Goal: Check status: Check status

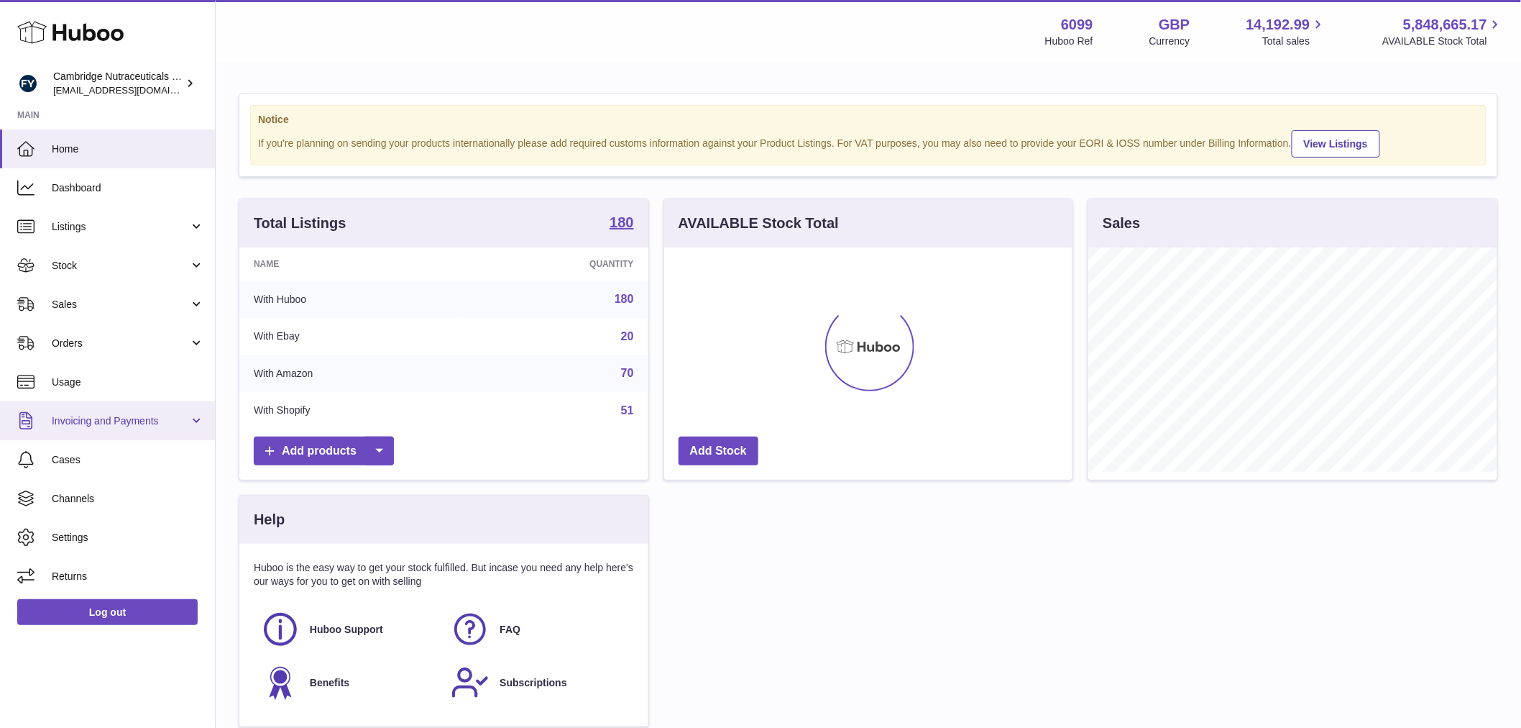
scroll to position [224, 408]
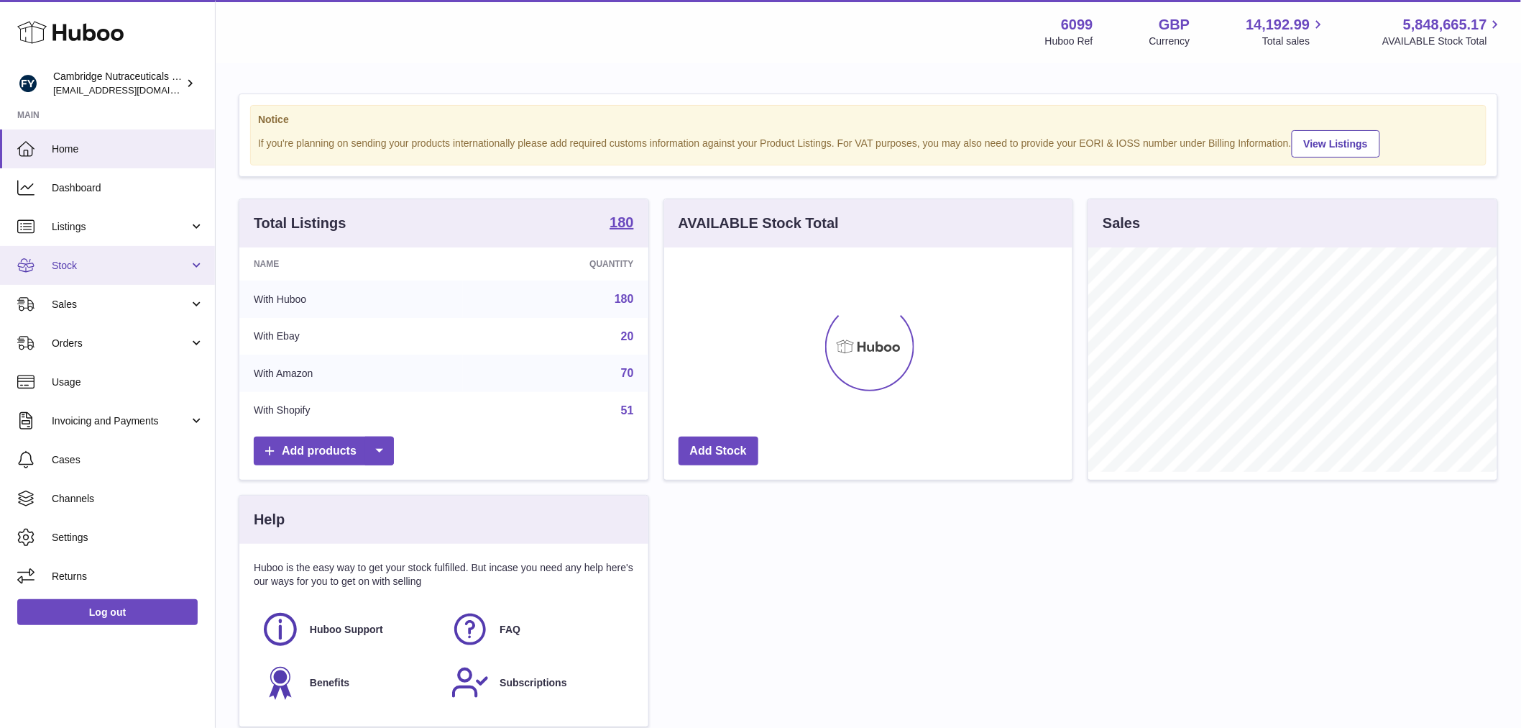
click at [90, 267] on span "Stock" at bounding box center [120, 266] width 137 height 14
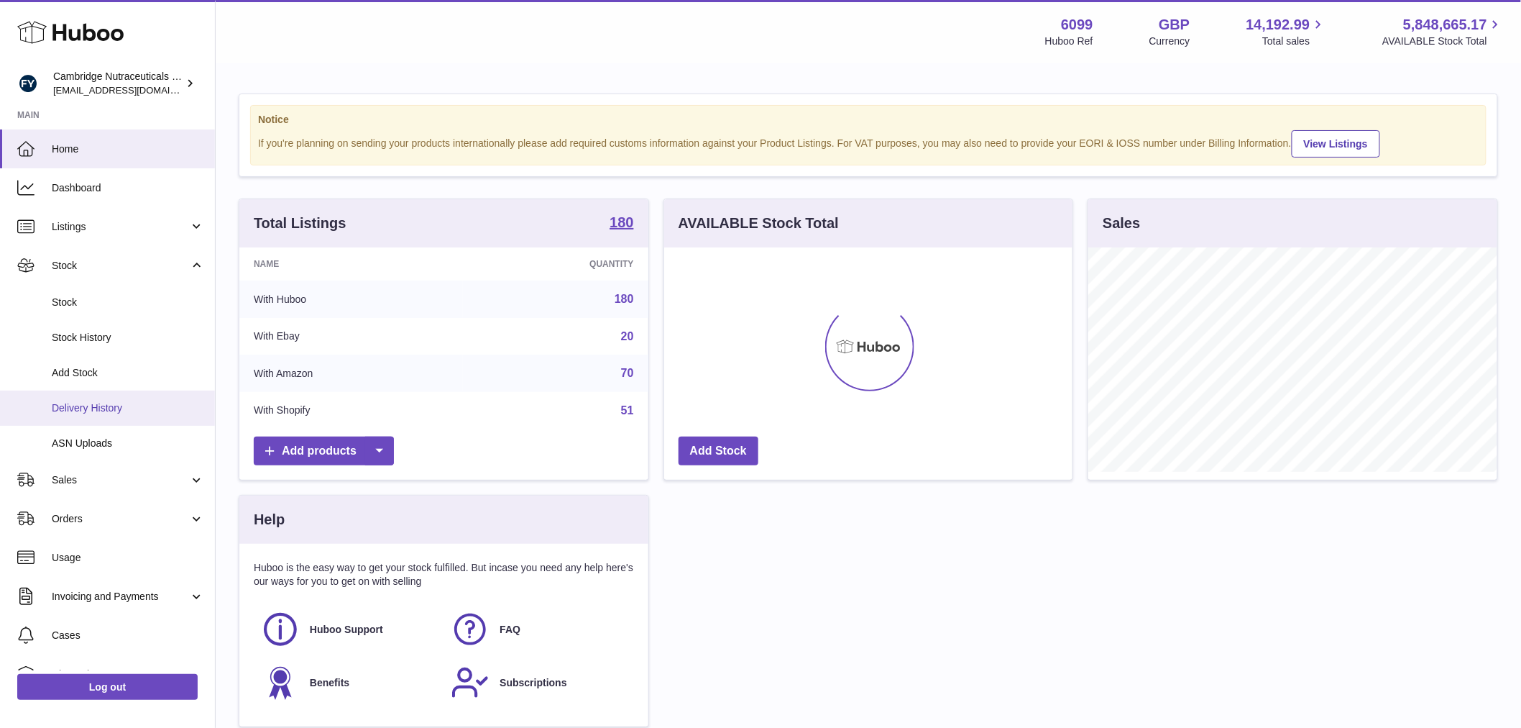
click at [106, 390] on link "Delivery History" at bounding box center [107, 407] width 215 height 35
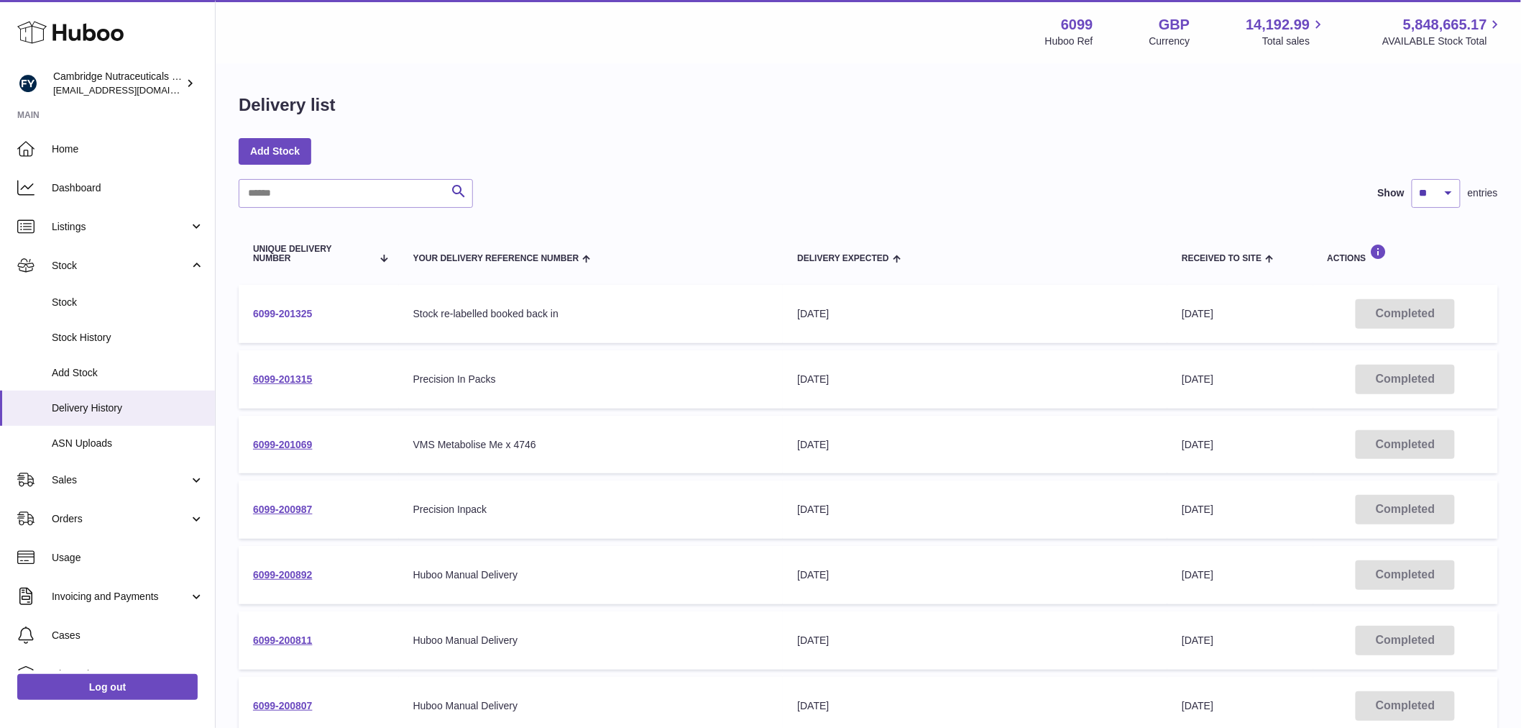
click at [308, 313] on link "6099-201325" at bounding box center [283, 314] width 60 height 12
click at [283, 378] on link "6099-201315" at bounding box center [283, 379] width 60 height 12
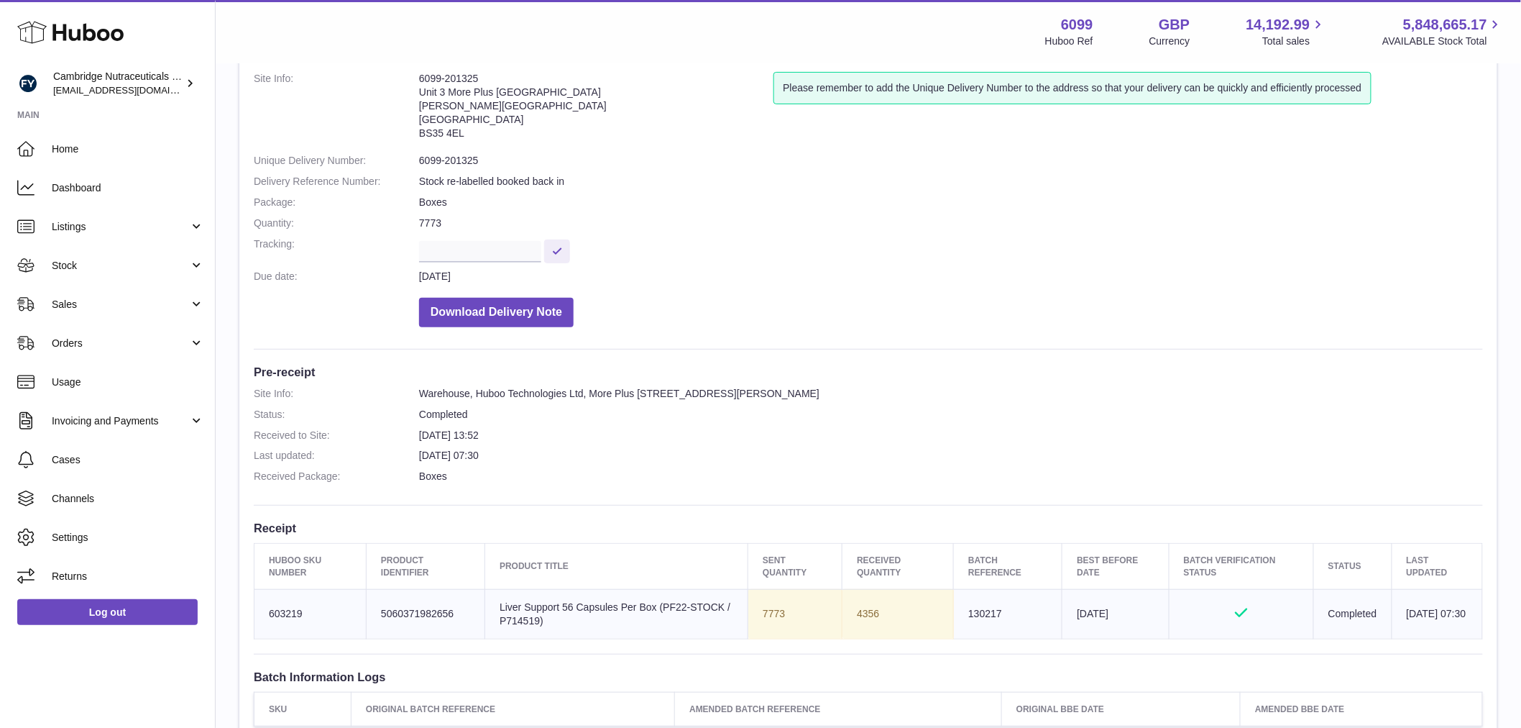
scroll to position [239, 0]
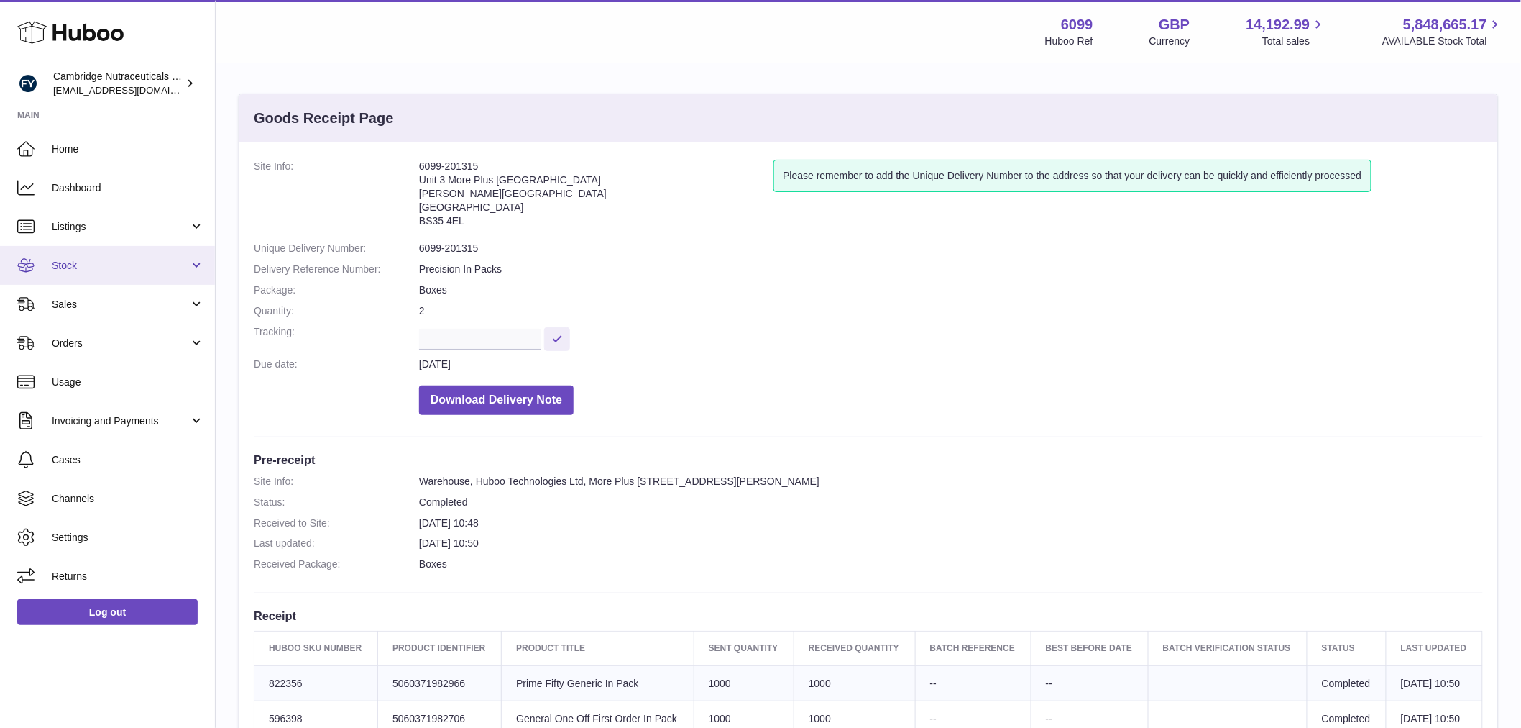
click at [109, 260] on span "Stock" at bounding box center [120, 266] width 137 height 14
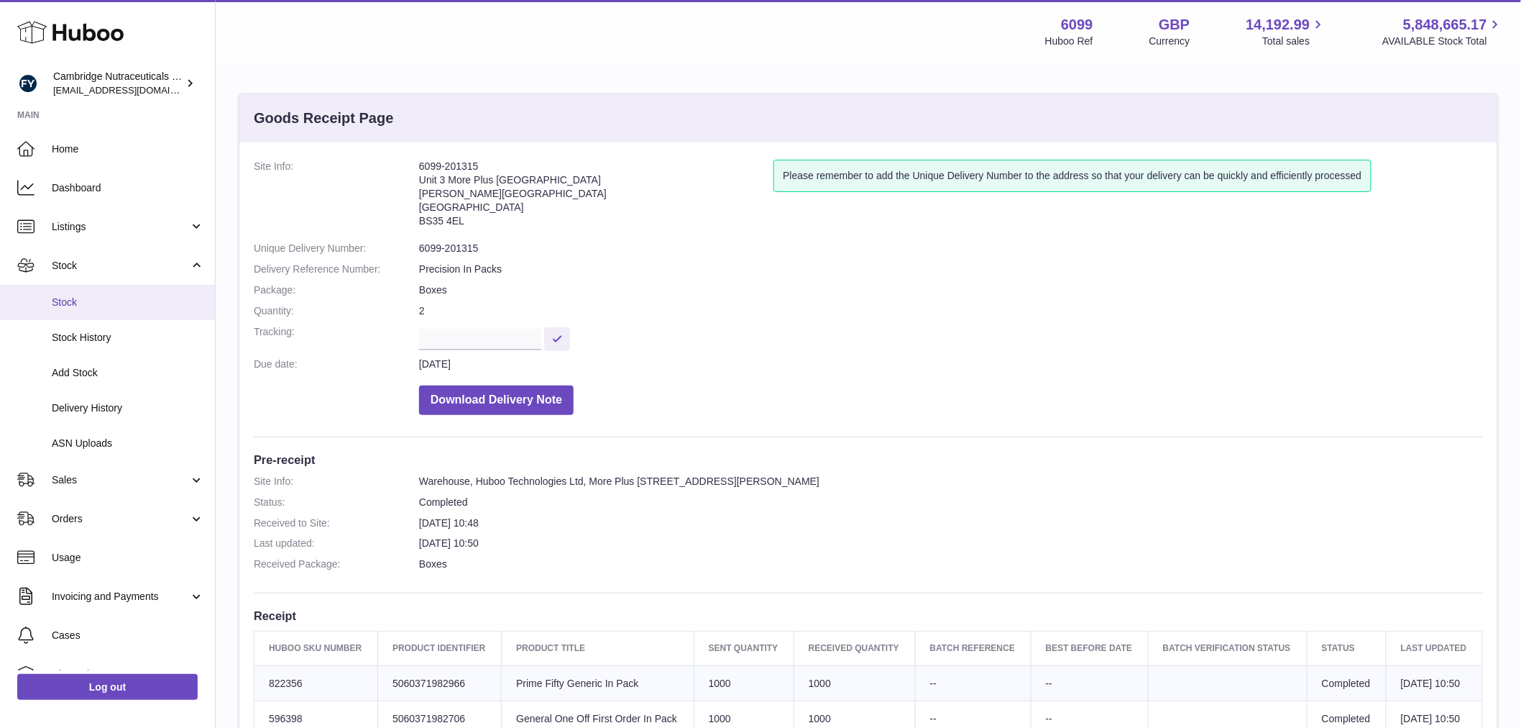
click at [133, 296] on span "Stock" at bounding box center [128, 303] width 152 height 14
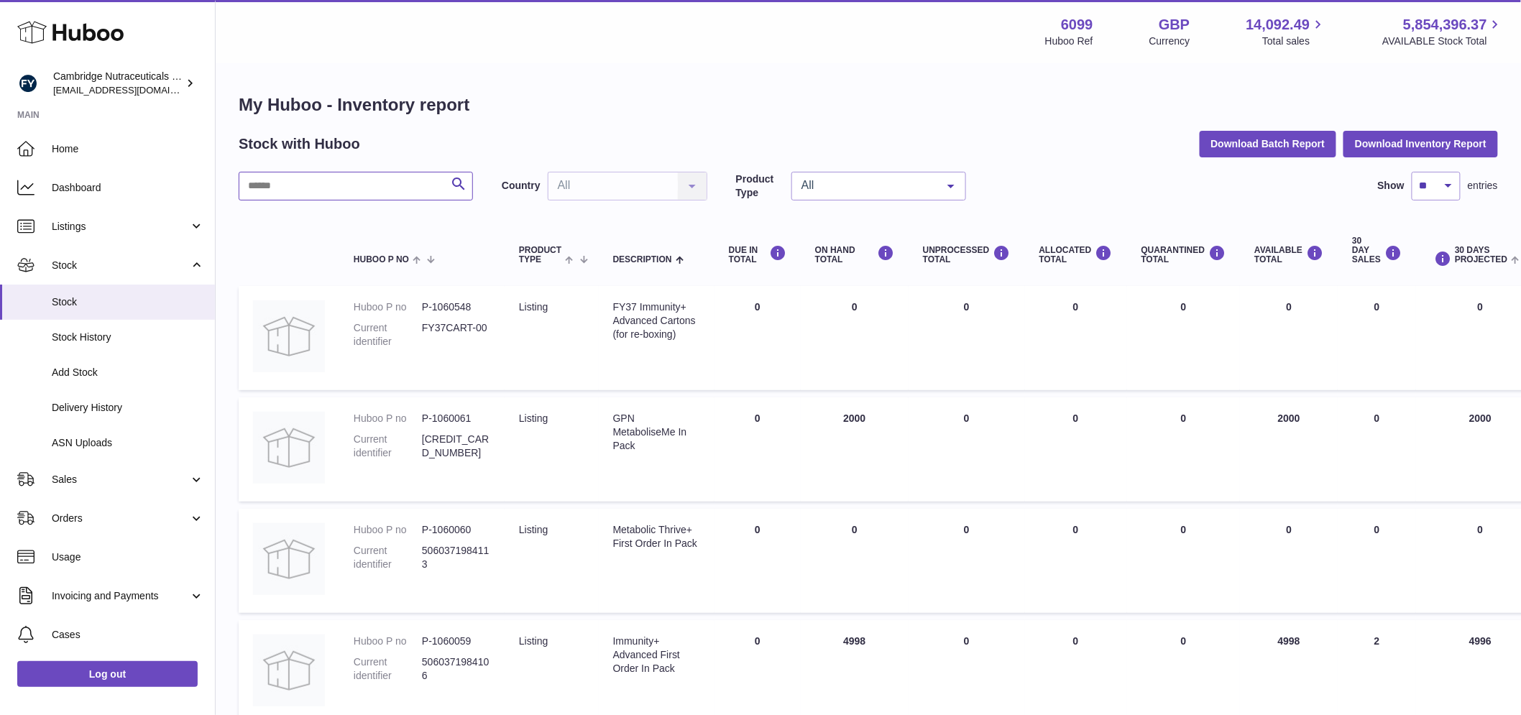
click at [348, 189] on input "text" at bounding box center [356, 186] width 234 height 29
type input "*****"
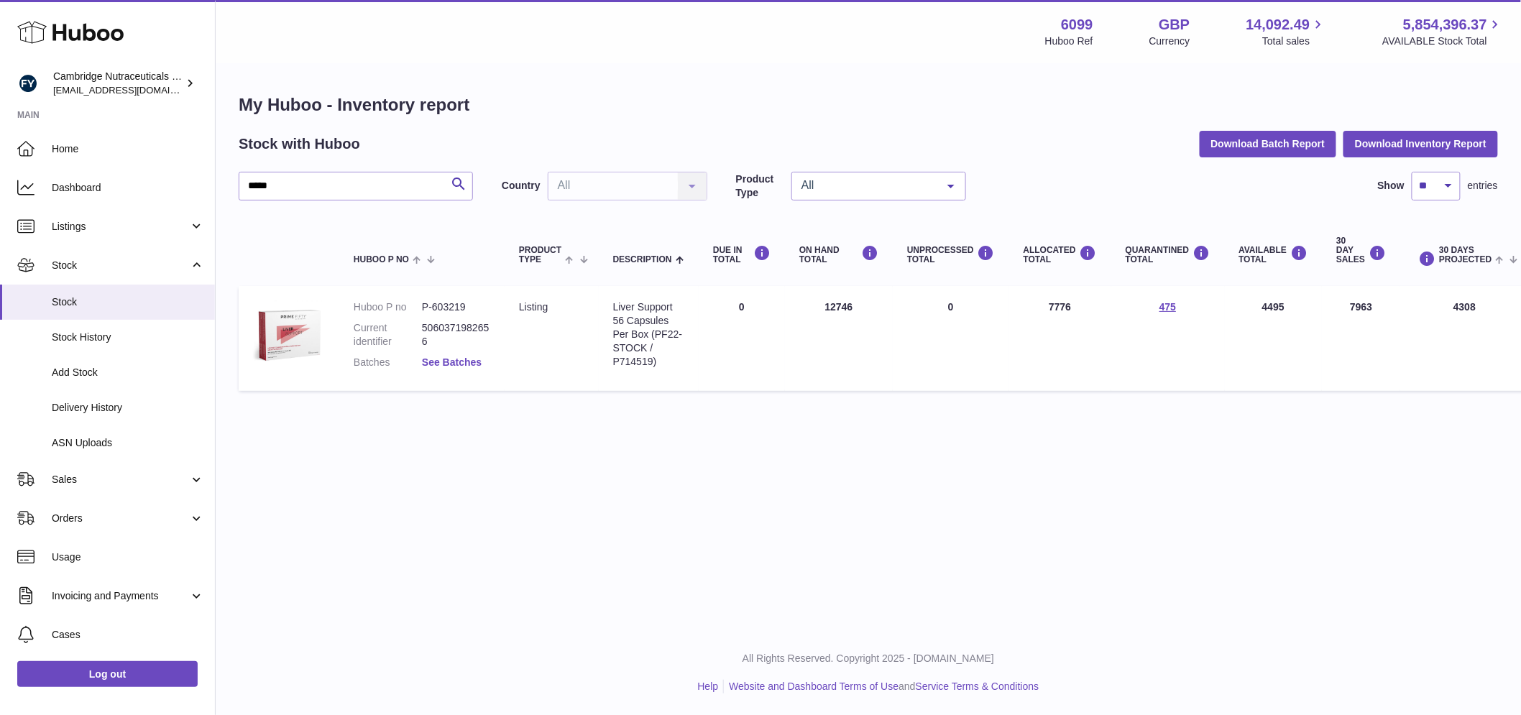
click at [449, 358] on link "See Batches" at bounding box center [452, 363] width 60 height 12
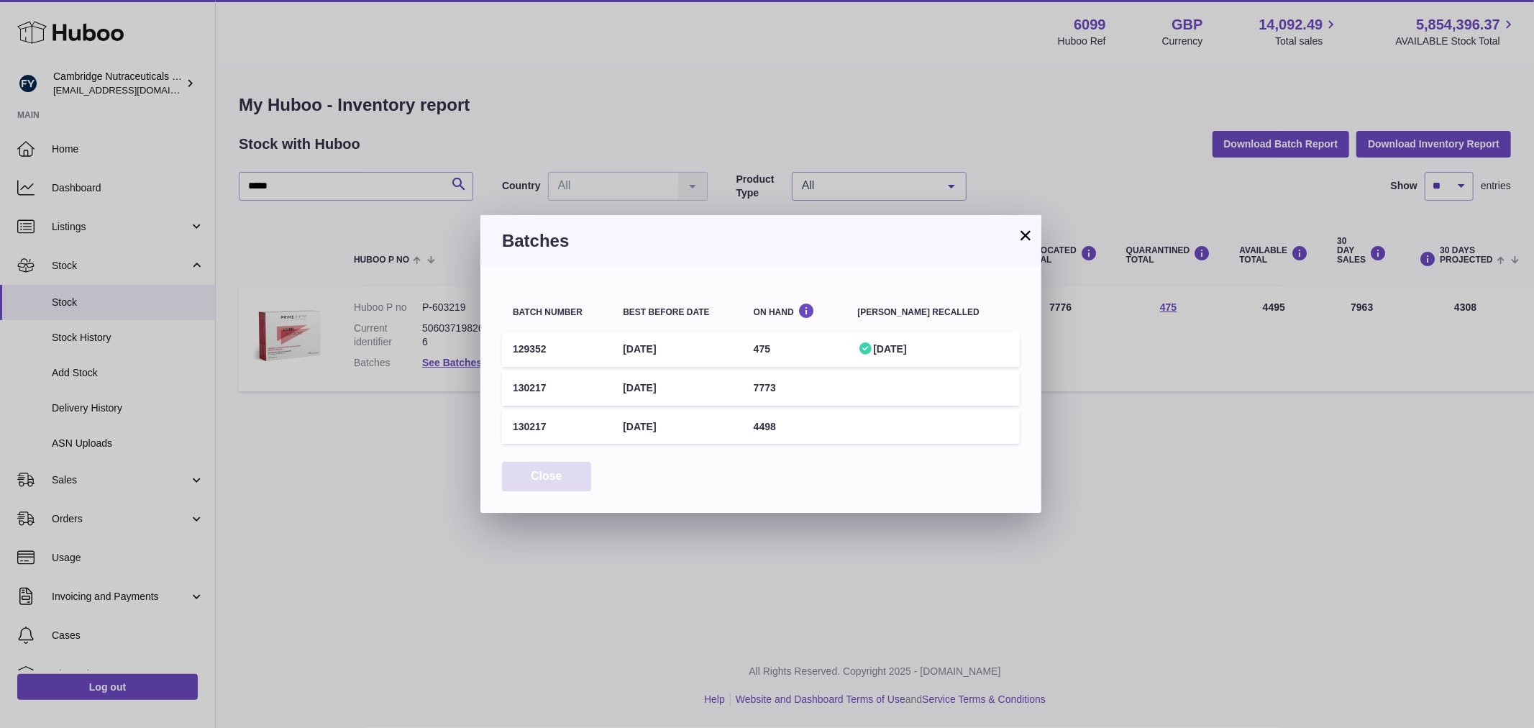
click at [558, 473] on button "Close" at bounding box center [546, 476] width 89 height 29
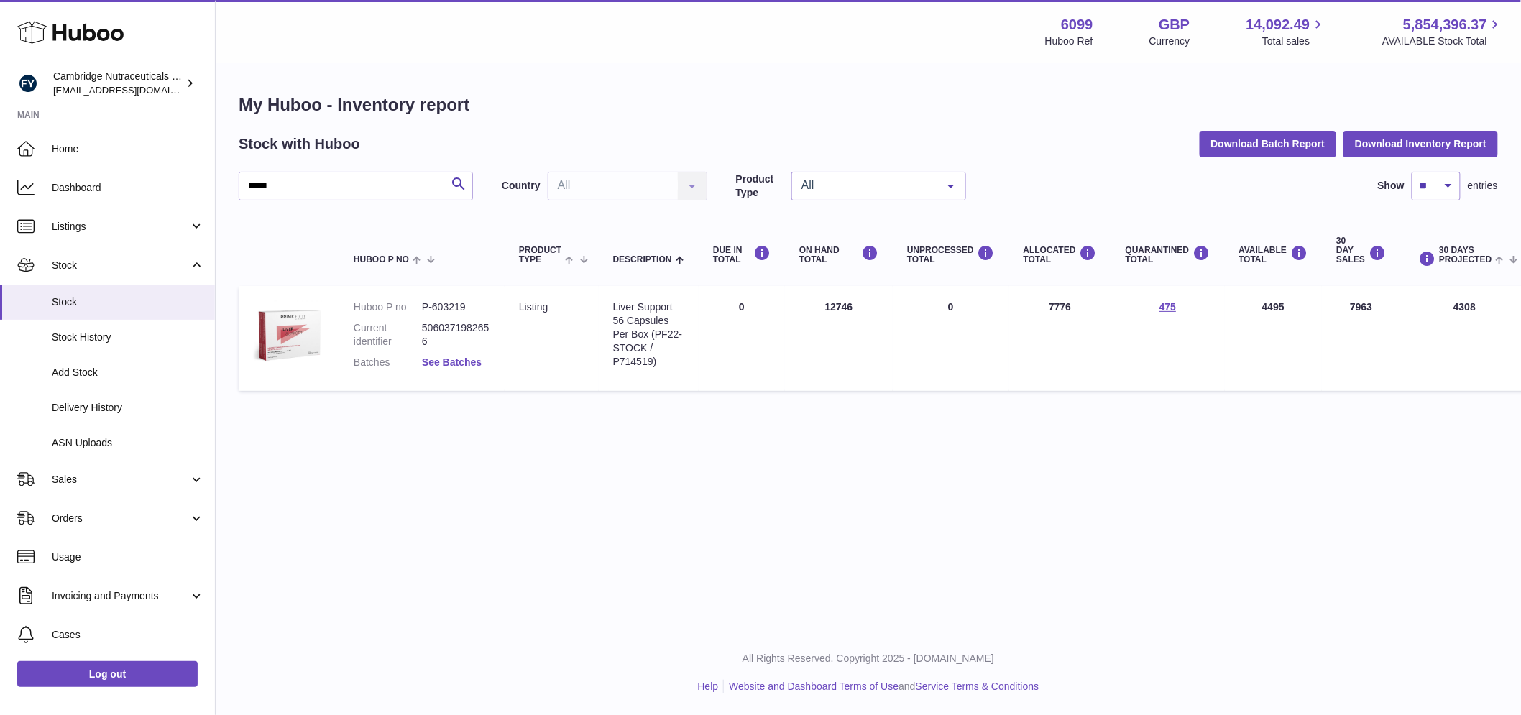
click at [464, 362] on link "See Batches" at bounding box center [452, 363] width 60 height 12
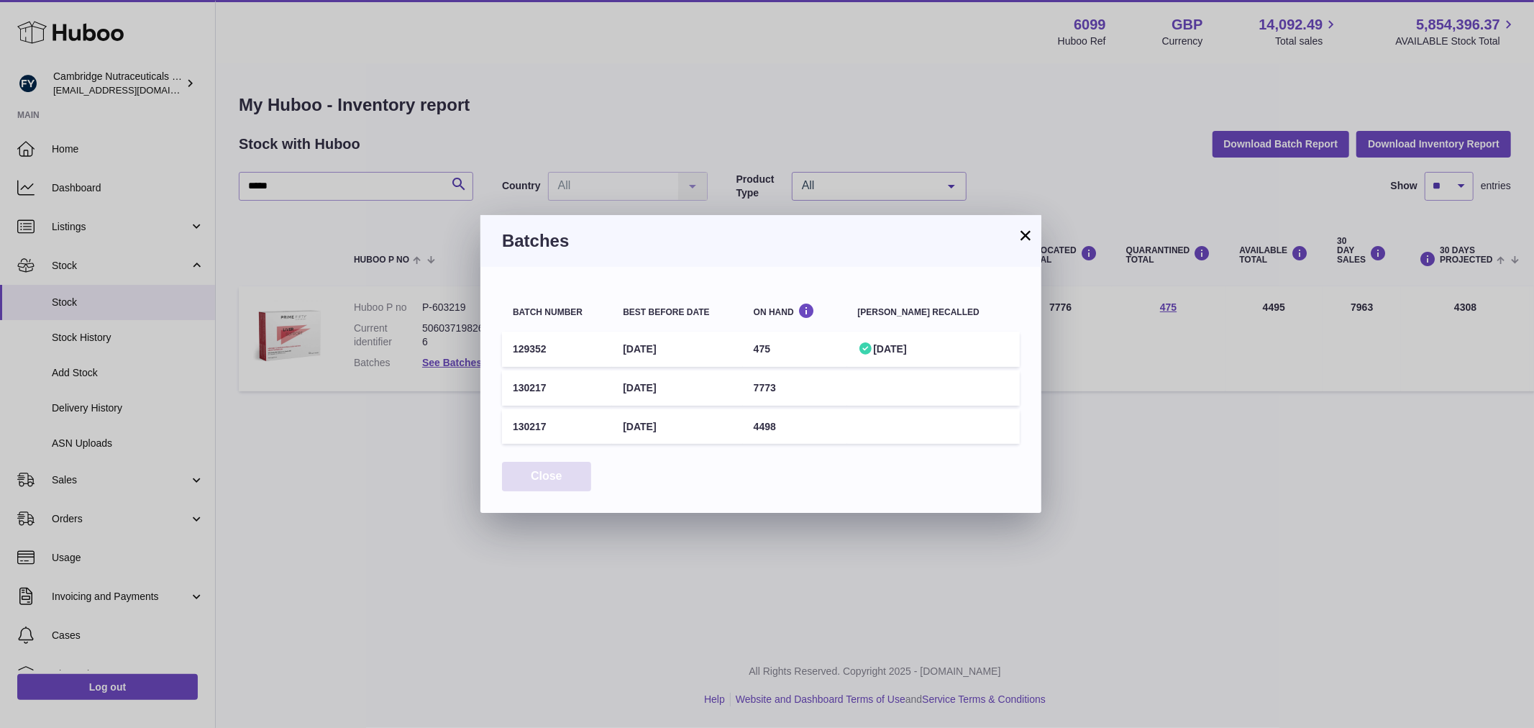
drag, startPoint x: 549, startPoint y: 484, endPoint x: 521, endPoint y: 496, distance: 29.9
click at [549, 485] on button "Close" at bounding box center [546, 476] width 89 height 29
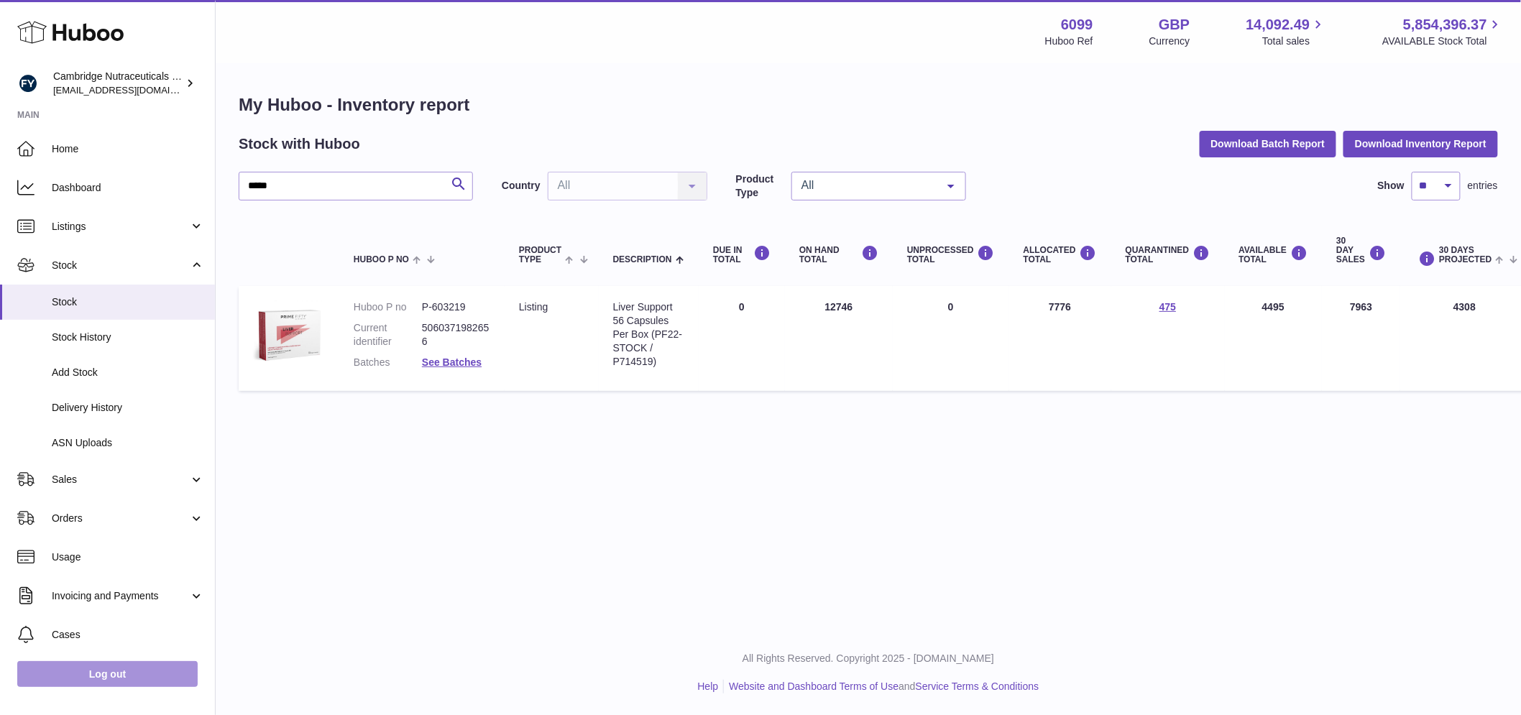
drag, startPoint x: 134, startPoint y: 674, endPoint x: 230, endPoint y: 551, distance: 156.2
click at [134, 674] on link "Log out" at bounding box center [107, 674] width 180 height 26
